Goal: Find specific page/section

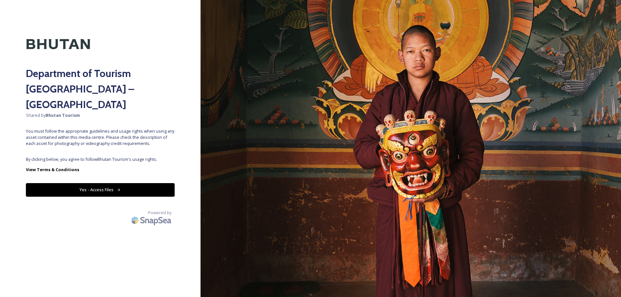
click at [126, 183] on button "Yes - Access Files" at bounding box center [100, 189] width 149 height 13
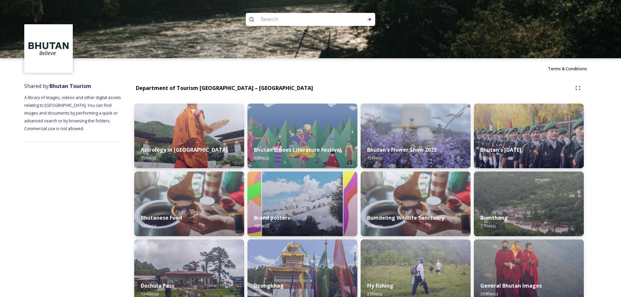
click at [274, 19] on input at bounding box center [301, 19] width 89 height 14
paste input "P"
type input "Pemako Phunaka"
click at [370, 20] on icon at bounding box center [369, 19] width 5 height 5
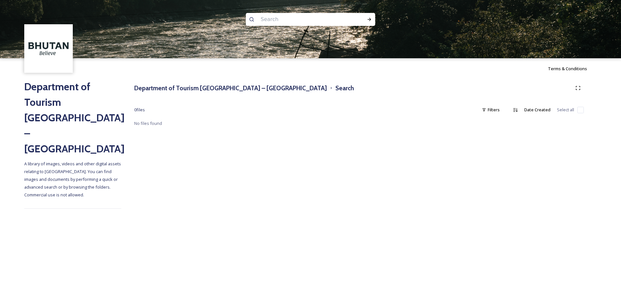
click at [308, 23] on input at bounding box center [301, 19] width 89 height 14
paste input "Pemako Punakha"
click at [369, 18] on icon at bounding box center [369, 19] width 5 height 5
click at [293, 19] on input "Pemako Punakha" at bounding box center [301, 19] width 89 height 14
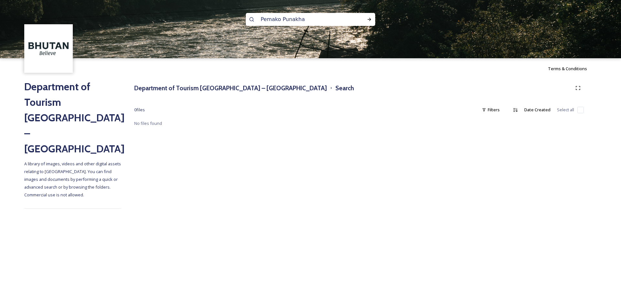
type input "Pemako"
click at [368, 18] on icon at bounding box center [369, 19] width 5 height 5
